Goal: Information Seeking & Learning: Learn about a topic

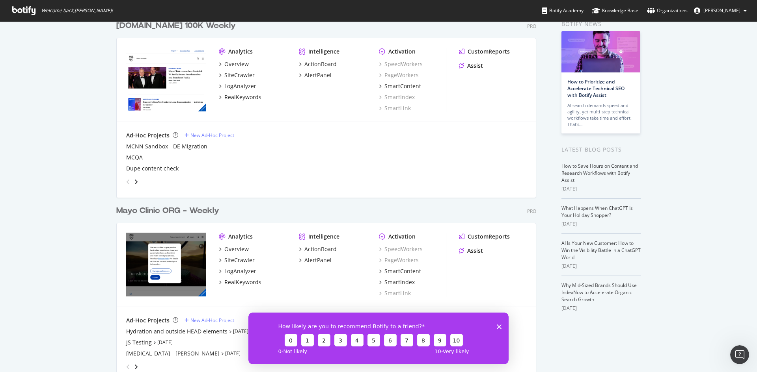
scroll to position [39, 0]
click at [501, 326] on div "How likely are you to recommend Botify to a friend? 0 1 2 3 4 5 6 7 8 9 10 0 - …" at bounding box center [378, 338] width 260 height 52
click at [499, 325] on icon "Close survey" at bounding box center [499, 326] width 5 height 5
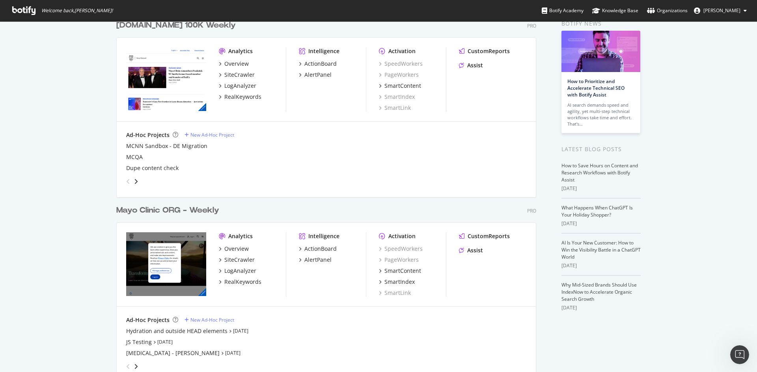
click at [200, 208] on div "Mayo Clinic ORG - Weekly" at bounding box center [167, 210] width 103 height 11
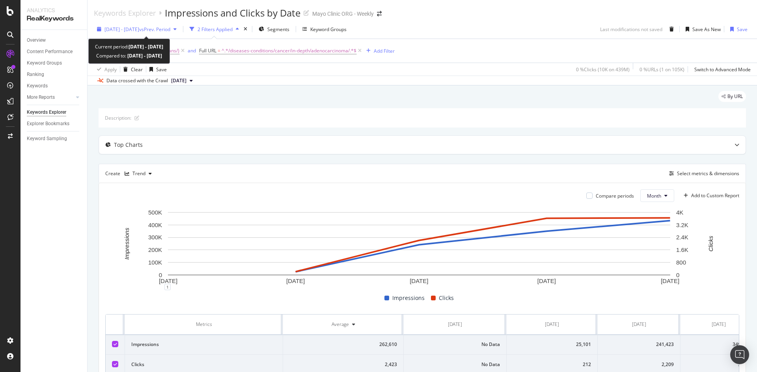
click at [167, 28] on span "vs Prev. Period" at bounding box center [154, 29] width 31 height 7
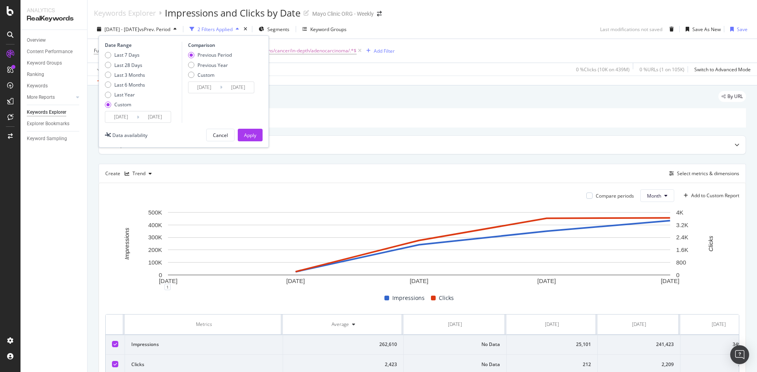
click at [159, 118] on input "2025/07/31" at bounding box center [155, 117] width 32 height 11
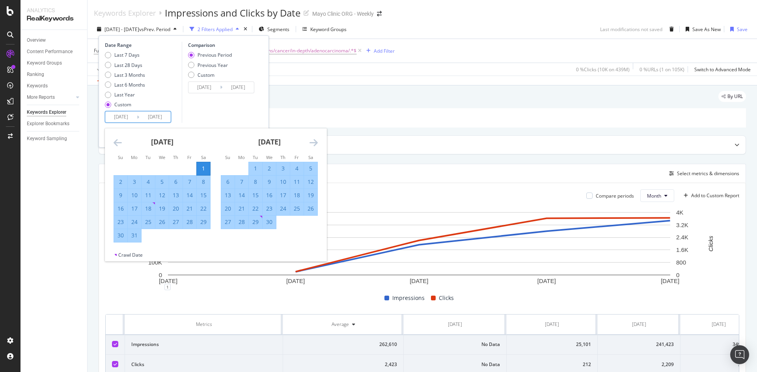
click at [315, 143] on icon "Move forward to switch to the next month." at bounding box center [313, 142] width 8 height 9
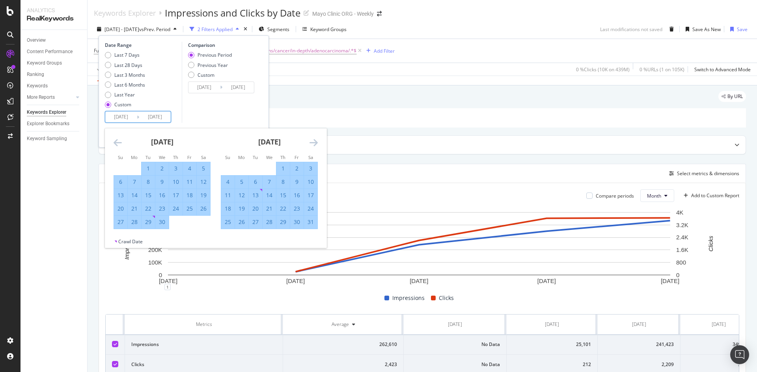
click at [315, 143] on icon "Move forward to switch to the next month." at bounding box center [313, 142] width 8 height 9
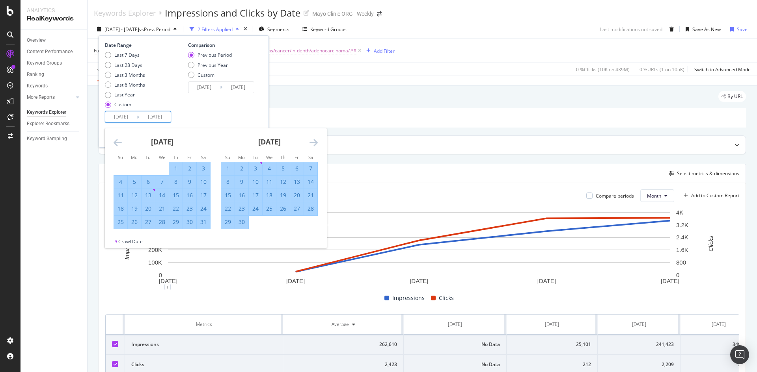
click at [315, 143] on icon "Move forward to switch to the next month." at bounding box center [313, 142] width 8 height 9
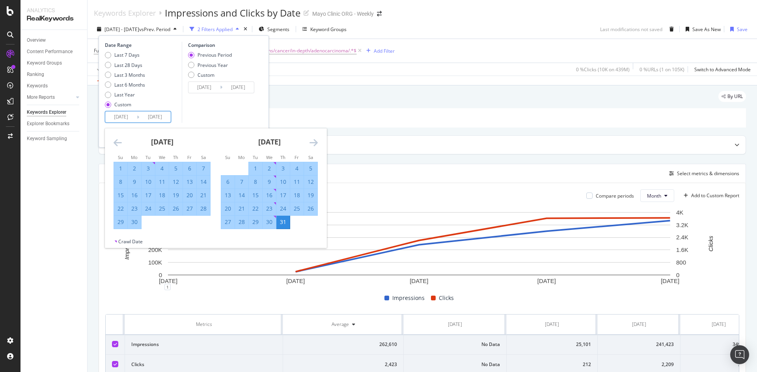
click at [315, 143] on icon "Move forward to switch to the next month." at bounding box center [313, 142] width 8 height 9
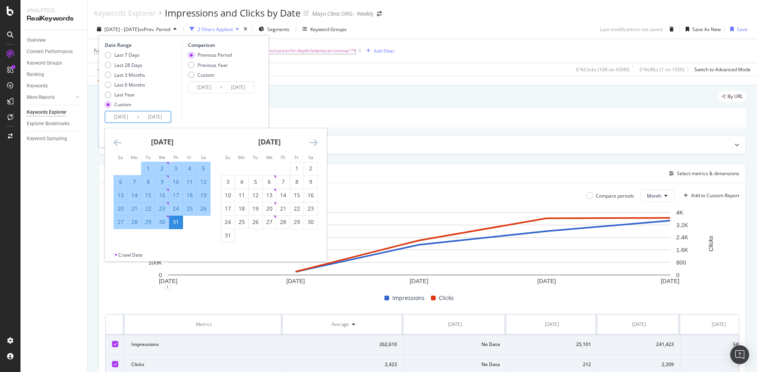
click at [315, 143] on icon "Move forward to switch to the next month." at bounding box center [313, 142] width 8 height 9
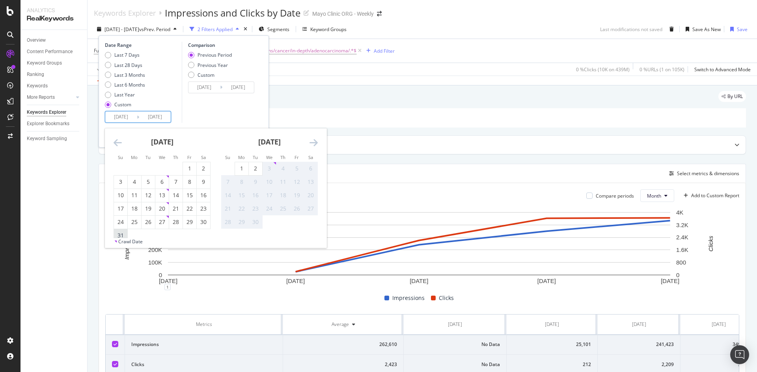
click at [123, 234] on div "31" at bounding box center [120, 236] width 13 height 8
type input "2025/08/31"
type input "2024/08/28"
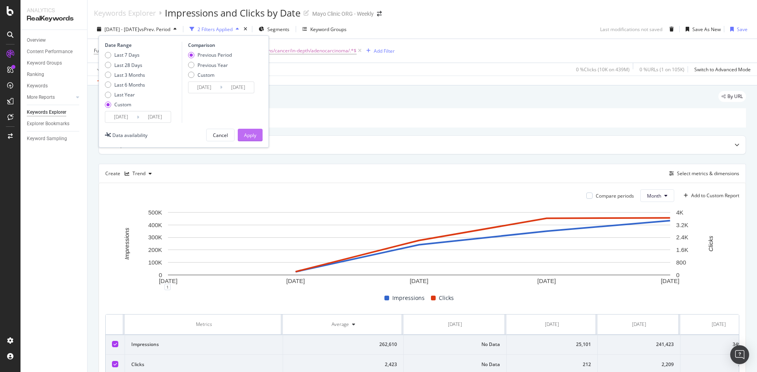
click at [253, 136] on div "Apply" at bounding box center [250, 135] width 12 height 7
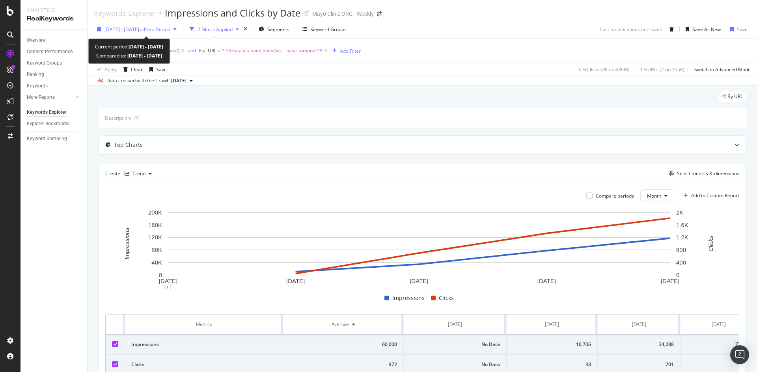
click at [139, 26] on span "2025 Mar. 1st - Jul. 31st" at bounding box center [121, 29] width 35 height 7
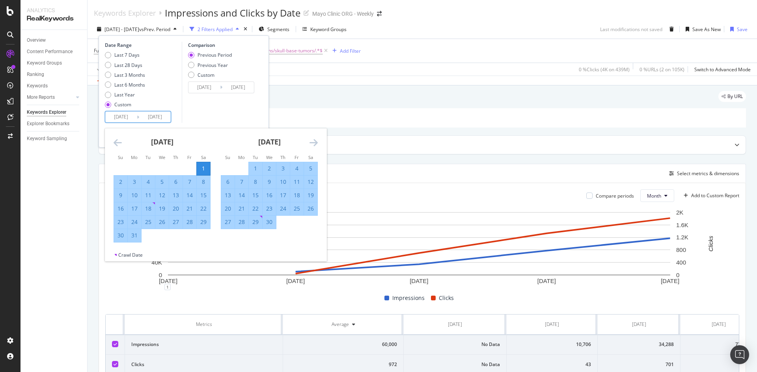
click at [161, 119] on input "2025/07/31" at bounding box center [155, 117] width 32 height 11
click at [313, 144] on icon "Move forward to switch to the next month." at bounding box center [313, 142] width 8 height 9
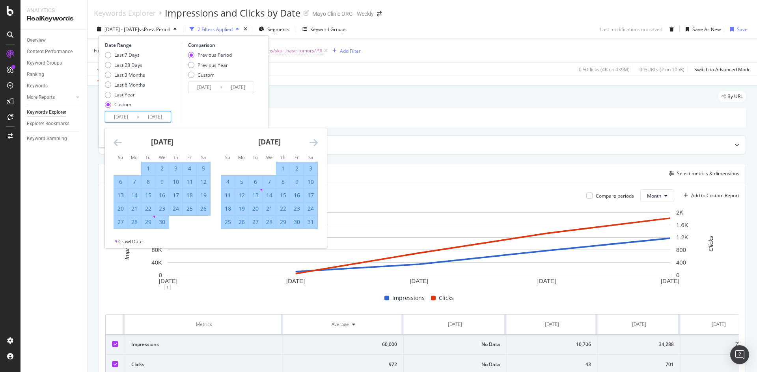
click at [313, 144] on icon "Move forward to switch to the next month." at bounding box center [313, 142] width 8 height 9
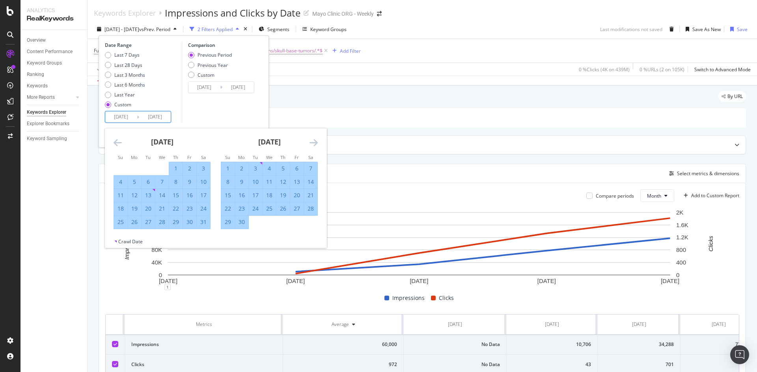
click at [313, 144] on icon "Move forward to switch to the next month." at bounding box center [313, 142] width 8 height 9
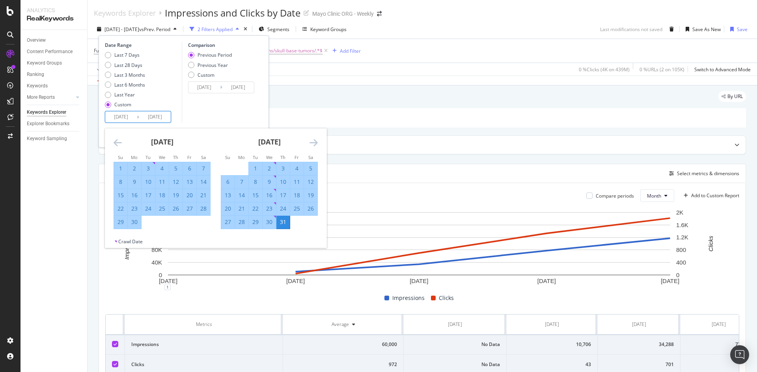
click at [313, 144] on icon "Move forward to switch to the next month." at bounding box center [313, 142] width 8 height 9
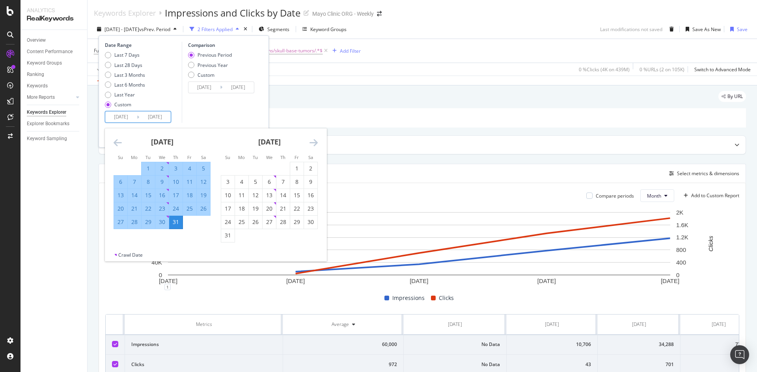
click at [313, 144] on icon "Move forward to switch to the next month." at bounding box center [313, 142] width 8 height 9
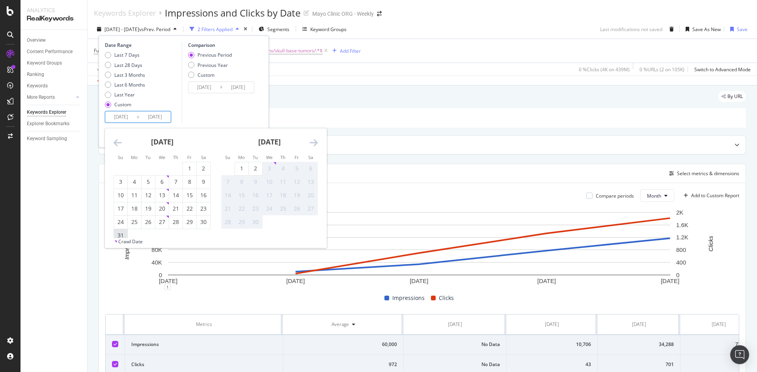
click at [121, 232] on div "31" at bounding box center [120, 236] width 13 height 8
type input "[DATE]"
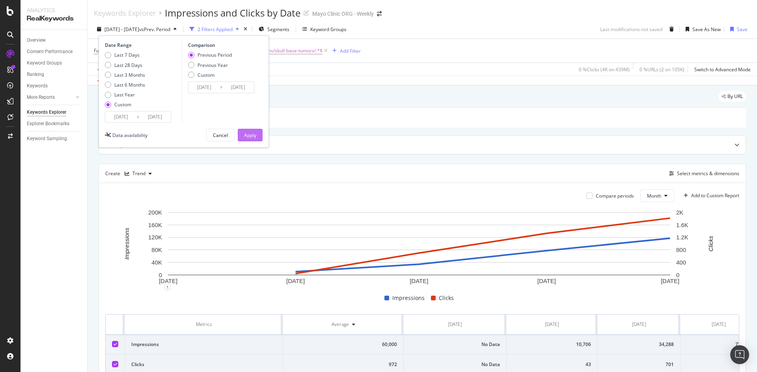
click at [258, 134] on button "Apply" at bounding box center [250, 135] width 25 height 13
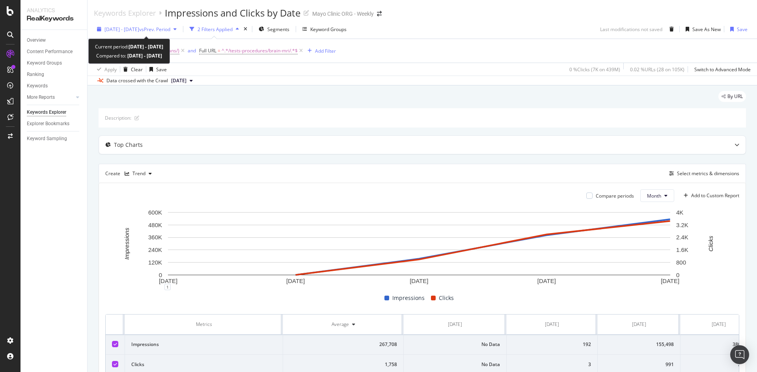
click at [166, 30] on span "vs Prev. Period" at bounding box center [154, 29] width 31 height 7
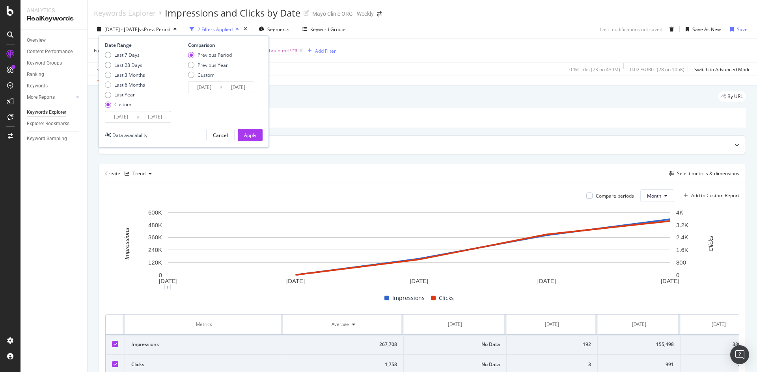
click at [154, 115] on input "2025/07/31" at bounding box center [155, 117] width 32 height 11
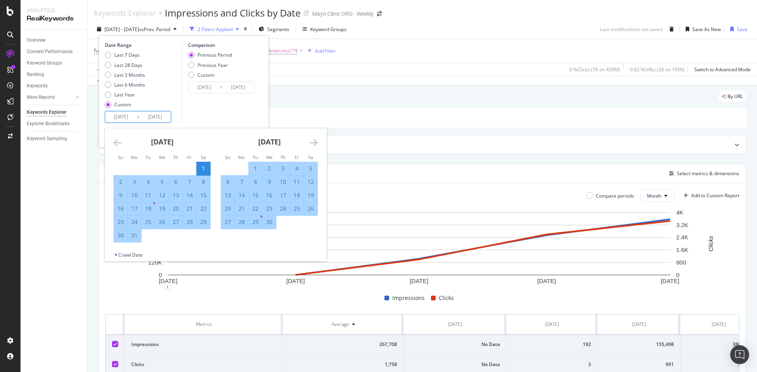
click at [314, 145] on icon "Move forward to switch to the next month." at bounding box center [313, 142] width 8 height 9
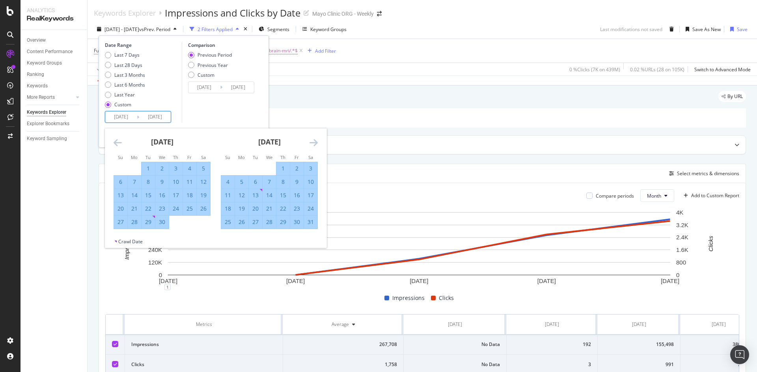
click at [314, 145] on icon "Move forward to switch to the next month." at bounding box center [313, 142] width 8 height 9
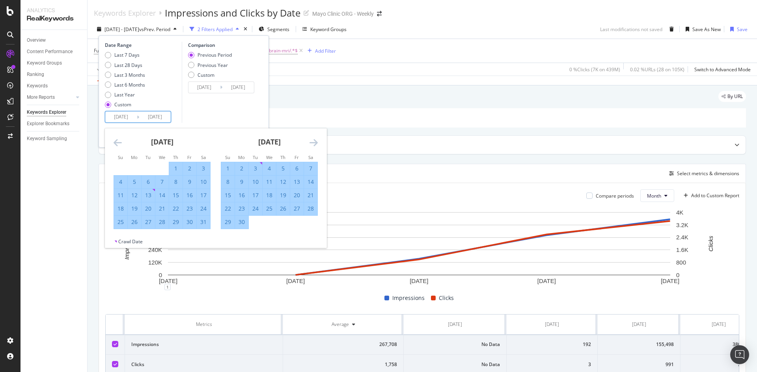
click at [314, 145] on icon "Move forward to switch to the next month." at bounding box center [313, 142] width 8 height 9
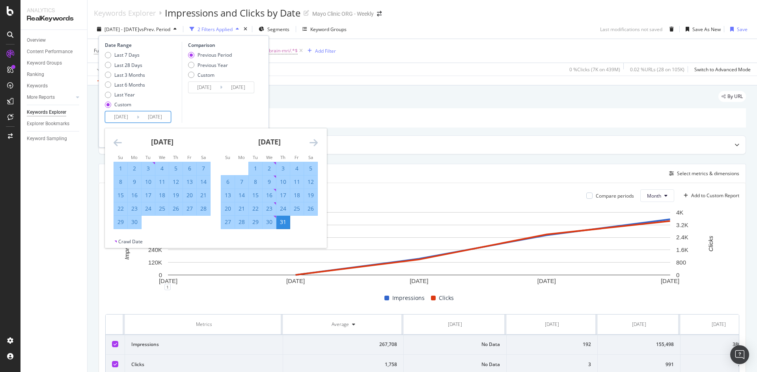
click at [314, 145] on icon "Move forward to switch to the next month." at bounding box center [313, 142] width 8 height 9
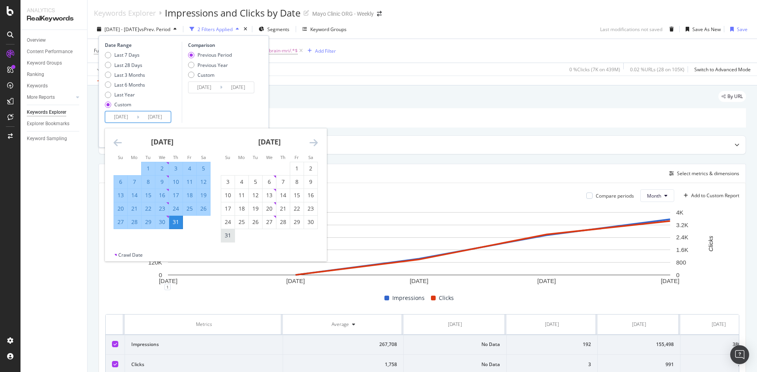
click at [229, 233] on div "31" at bounding box center [227, 236] width 13 height 8
type input "2025/08/31"
type input "2024/08/28"
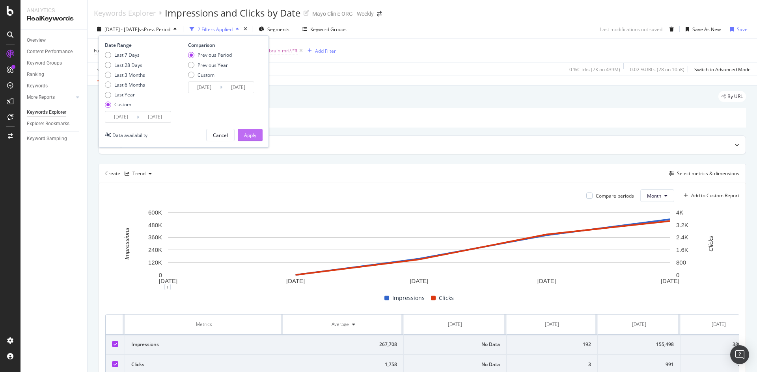
click at [254, 136] on div "Apply" at bounding box center [250, 135] width 12 height 7
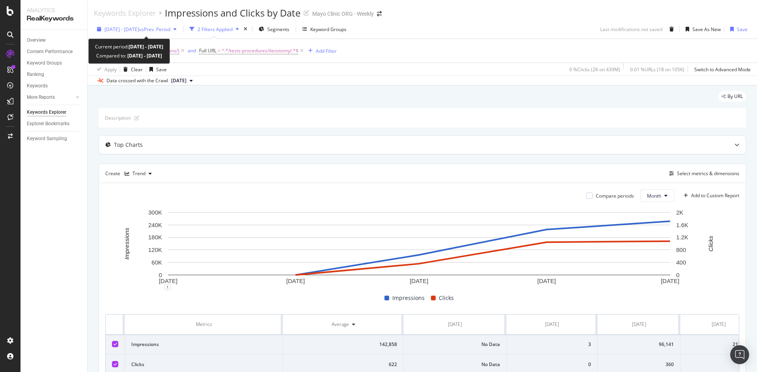
click at [161, 25] on div "[DATE] - [DATE] vs Prev. Period" at bounding box center [137, 29] width 86 height 12
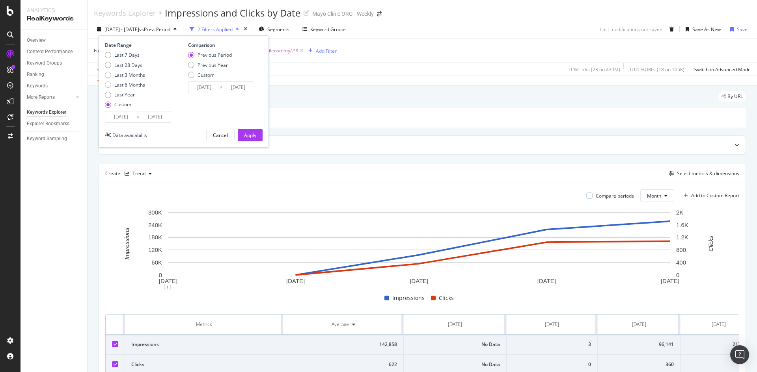
click at [162, 113] on input "[DATE]" at bounding box center [155, 117] width 32 height 11
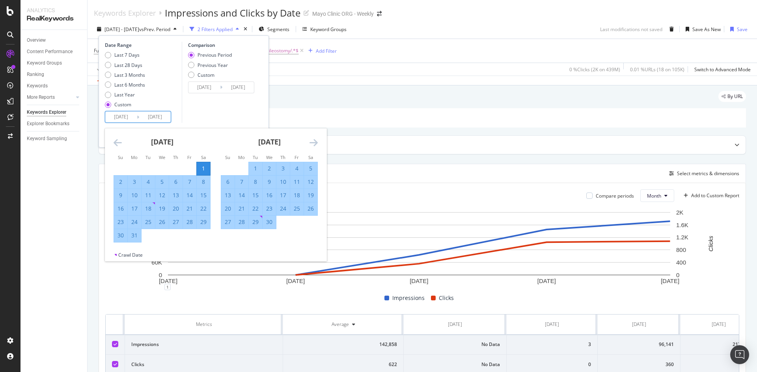
click at [314, 146] on icon "Move forward to switch to the next month." at bounding box center [313, 142] width 8 height 9
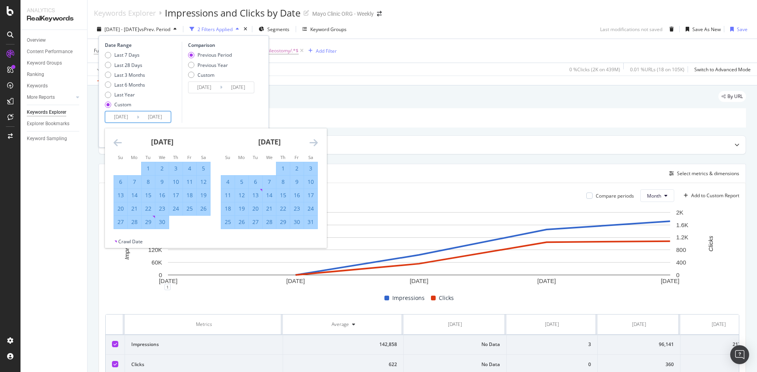
click at [314, 145] on icon "Move forward to switch to the next month." at bounding box center [313, 142] width 8 height 9
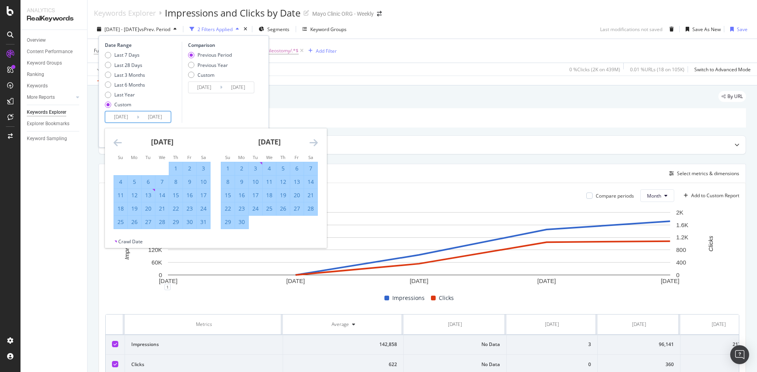
click at [314, 145] on icon "Move forward to switch to the next month." at bounding box center [313, 142] width 8 height 9
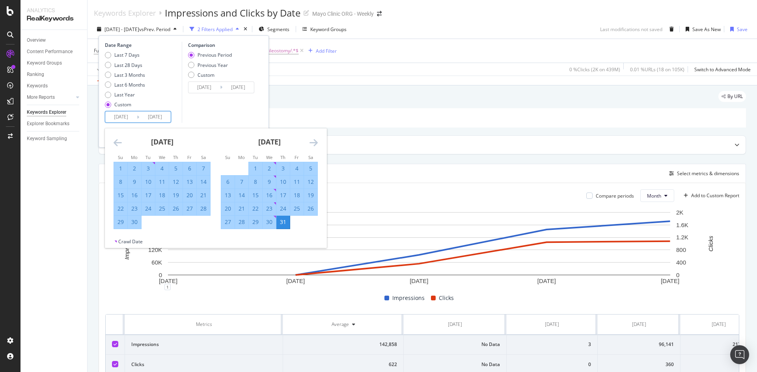
click at [314, 145] on icon "Move forward to switch to the next month." at bounding box center [313, 142] width 8 height 9
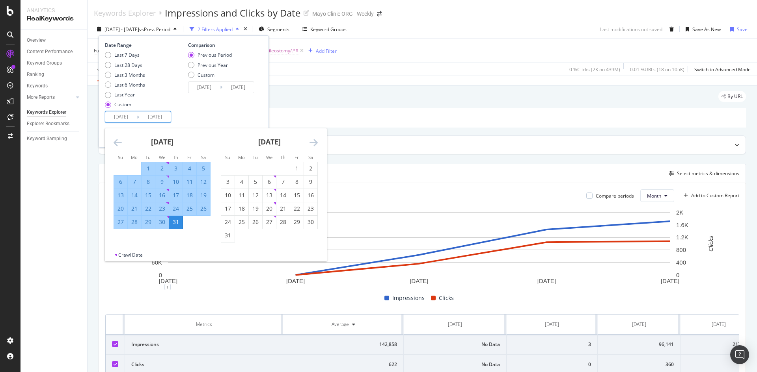
drag, startPoint x: 226, startPoint y: 239, endPoint x: 235, endPoint y: 239, distance: 9.1
click at [226, 239] on div "31" at bounding box center [227, 236] width 13 height 8
type input "[DATE]"
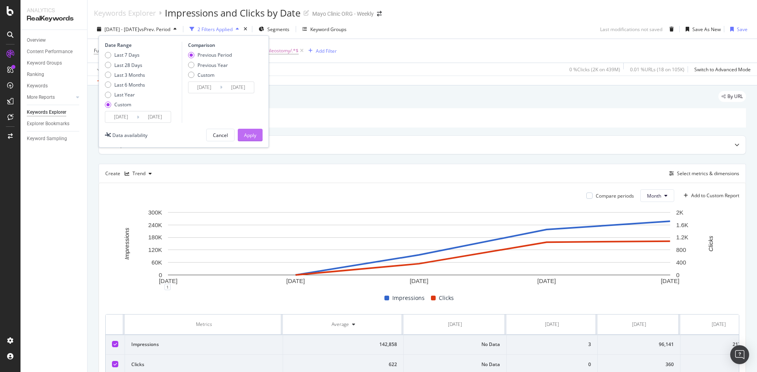
click at [248, 134] on div "Apply" at bounding box center [250, 135] width 12 height 7
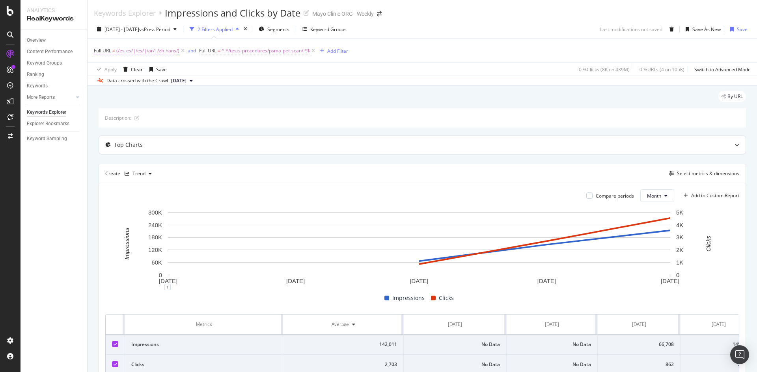
click at [170, 50] on span "(/es-es/|/es/|/ar/|/zh-hans/)" at bounding box center [147, 50] width 63 height 11
click at [269, 70] on div "Apply Clear Save 0 % Clicks ( 8K on 439M ) 0 % URLs ( 4 on 105K ) Switch to Adv…" at bounding box center [421, 69] width 669 height 13
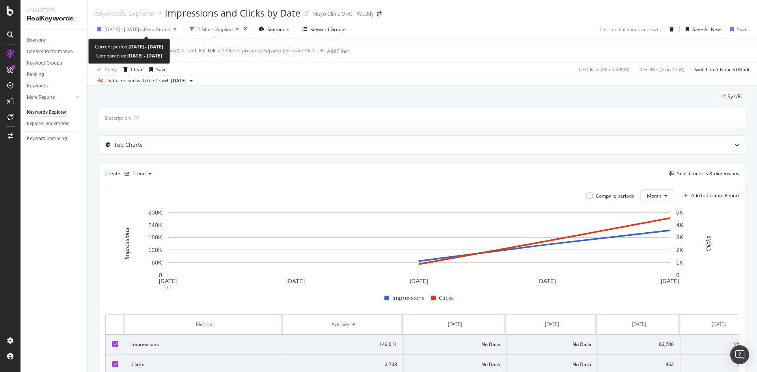
click at [170, 28] on span "vs Prev. Period" at bounding box center [154, 29] width 31 height 7
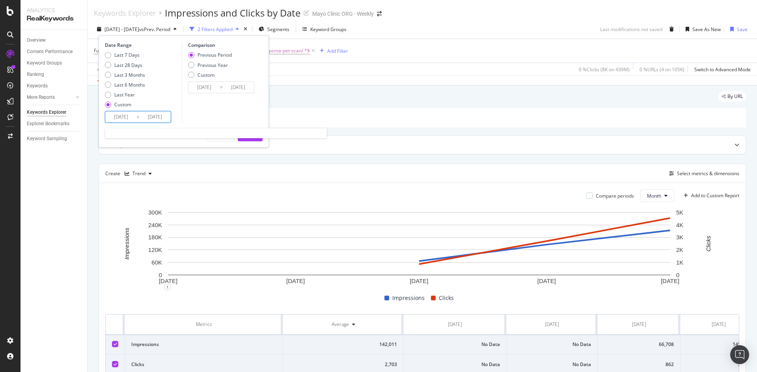
click at [156, 113] on input "[DATE]" at bounding box center [155, 117] width 32 height 11
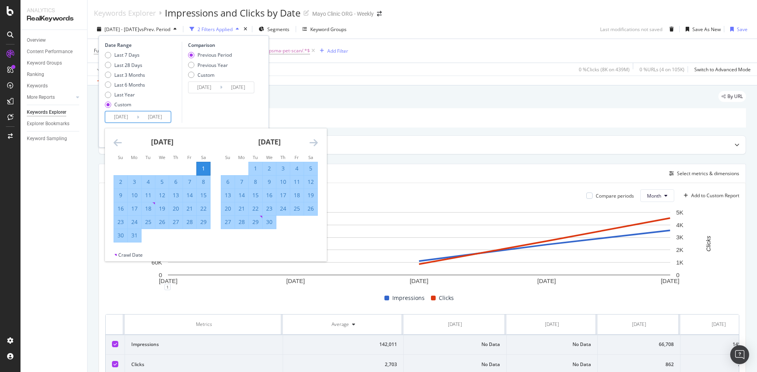
click at [311, 144] on icon "Move forward to switch to the next month." at bounding box center [313, 142] width 8 height 9
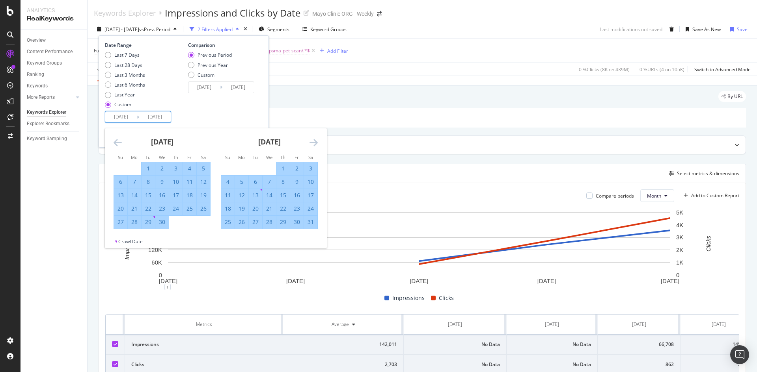
click at [312, 143] on icon "Move forward to switch to the next month." at bounding box center [313, 142] width 8 height 9
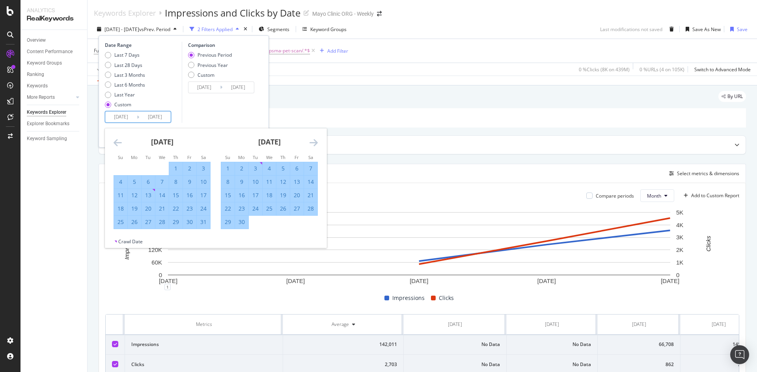
click at [314, 143] on icon "Move forward to switch to the next month." at bounding box center [313, 142] width 8 height 9
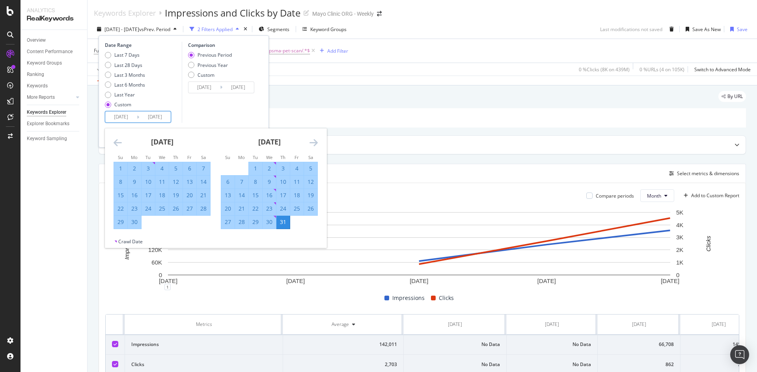
click at [314, 143] on icon "Move forward to switch to the next month." at bounding box center [313, 142] width 8 height 9
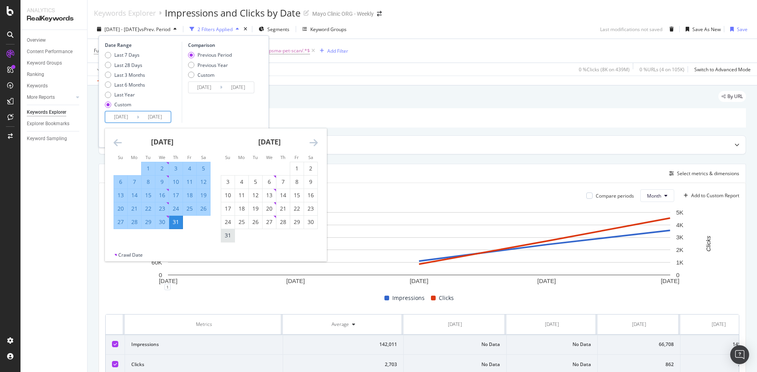
click at [225, 236] on div "31" at bounding box center [227, 236] width 13 height 8
type input "[DATE]"
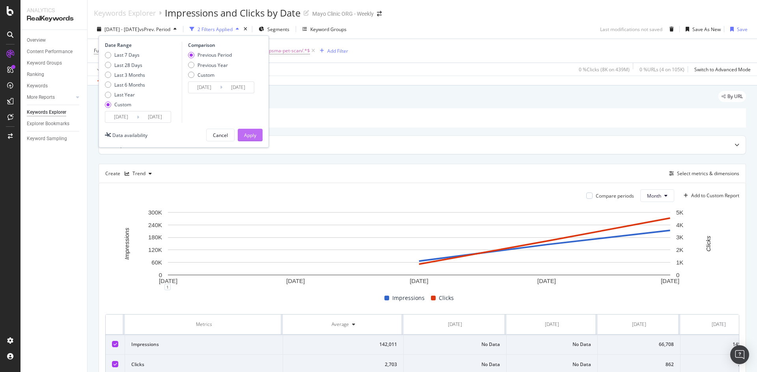
click at [242, 131] on button "Apply" at bounding box center [250, 135] width 25 height 13
